Goal: Task Accomplishment & Management: Manage account settings

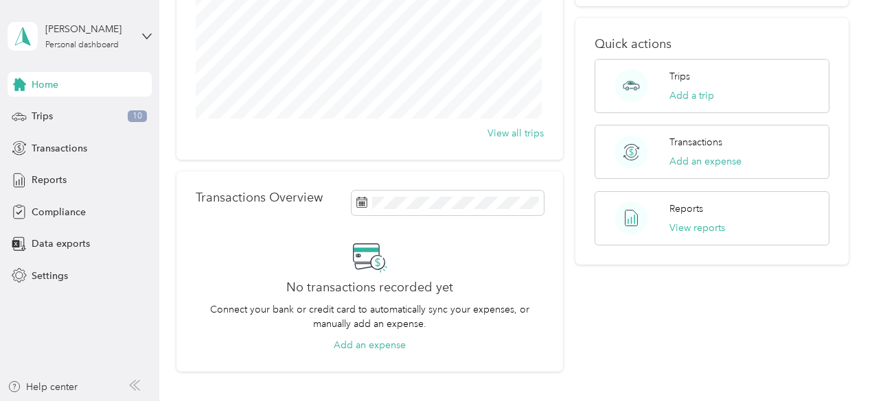
scroll to position [206, 0]
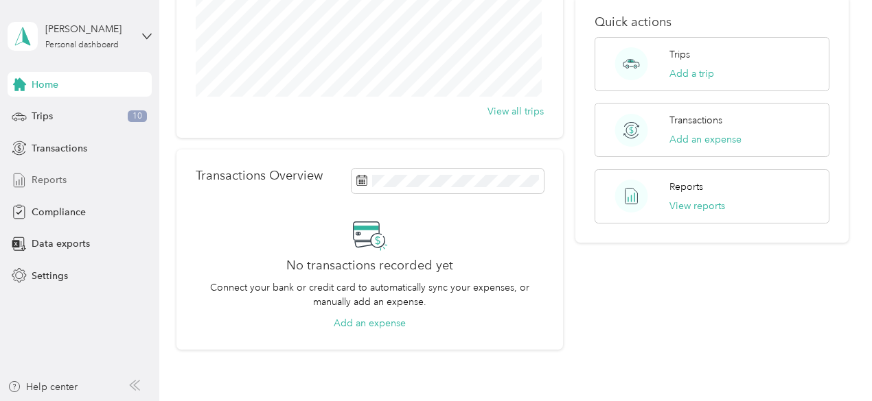
click at [71, 180] on div "Reports" at bounding box center [80, 180] width 144 height 25
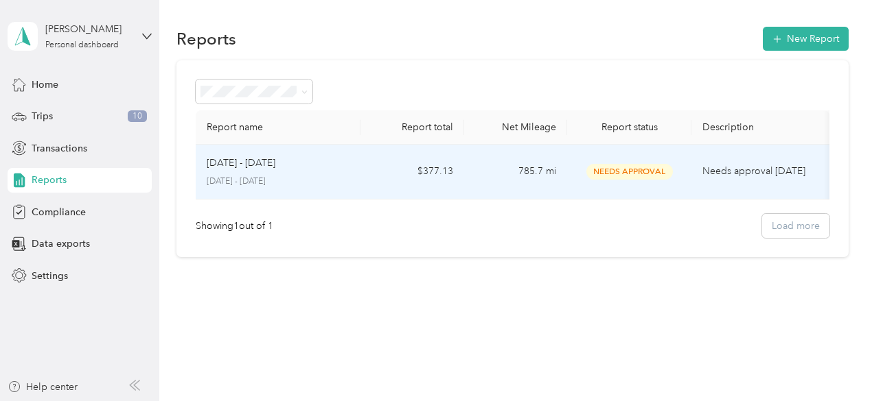
click at [630, 172] on span "Needs Approval" at bounding box center [629, 172] width 86 height 16
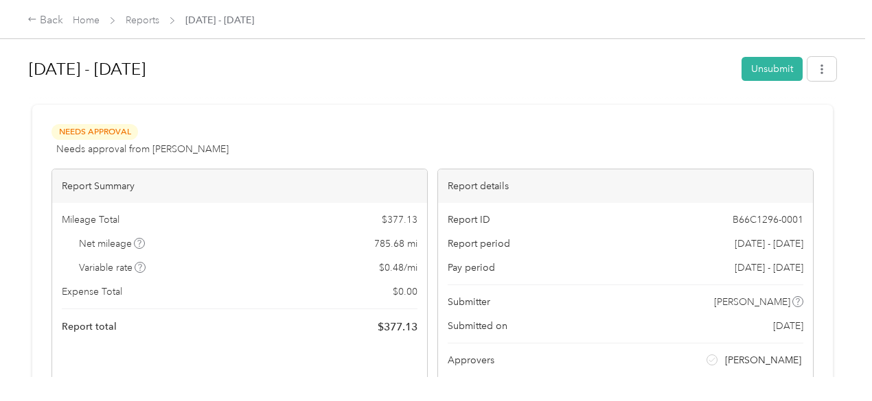
click at [753, 69] on button "Unsubmit" at bounding box center [771, 69] width 61 height 24
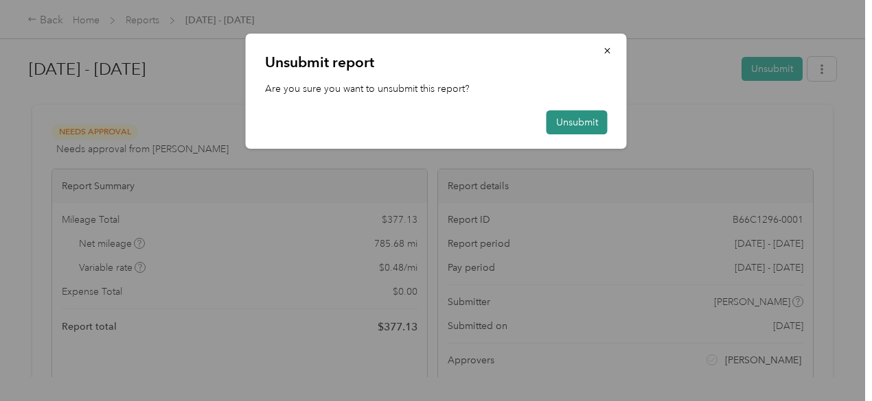
click at [579, 116] on button "Unsubmit" at bounding box center [576, 122] width 61 height 24
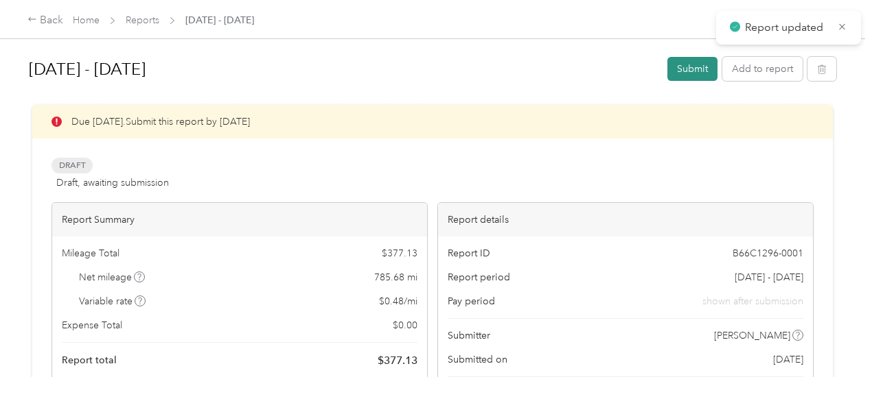
click at [695, 65] on button "Submit" at bounding box center [692, 69] width 50 height 24
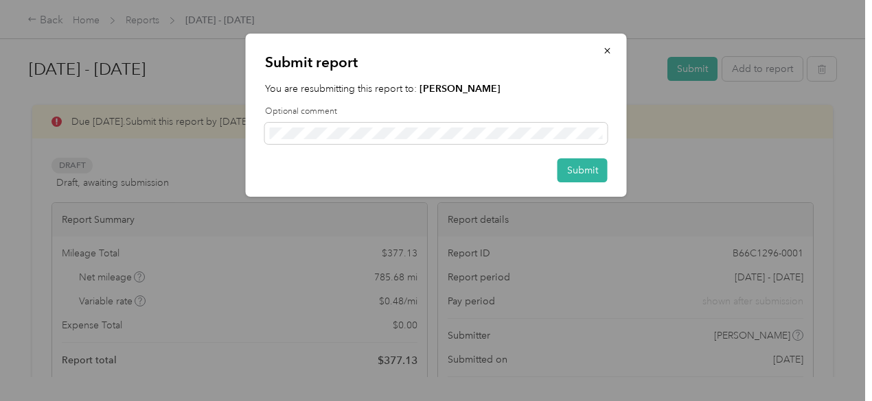
click at [422, 89] on strong "[PERSON_NAME]" at bounding box center [459, 89] width 81 height 12
click at [596, 167] on button "Submit" at bounding box center [582, 171] width 50 height 24
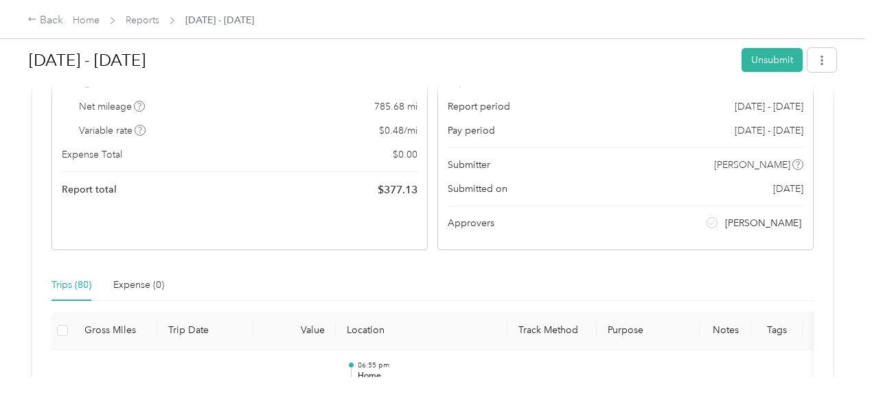
scroll to position [69, 0]
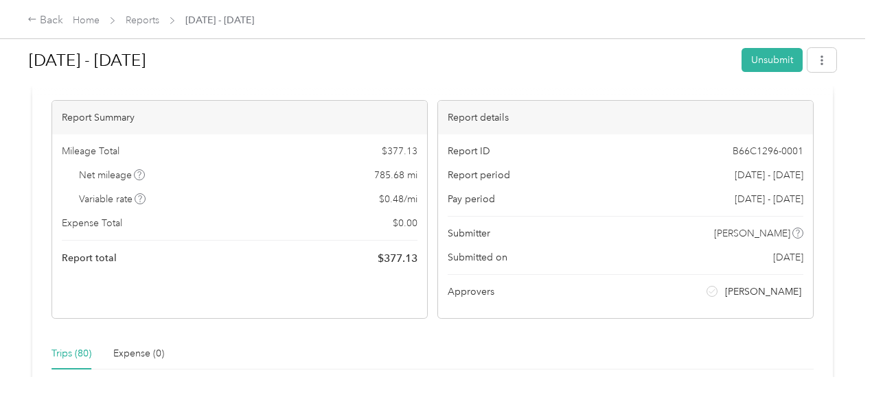
drag, startPoint x: 697, startPoint y: 162, endPoint x: 608, endPoint y: 170, distance: 89.5
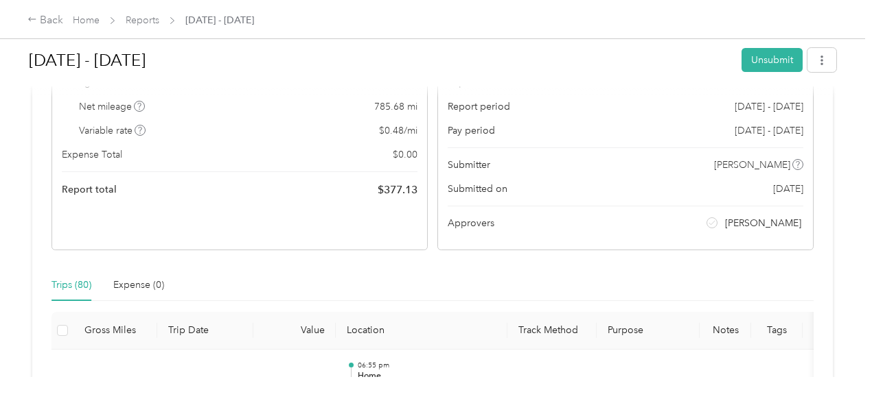
scroll to position [0, 0]
